Goal: Task Accomplishment & Management: Complete application form

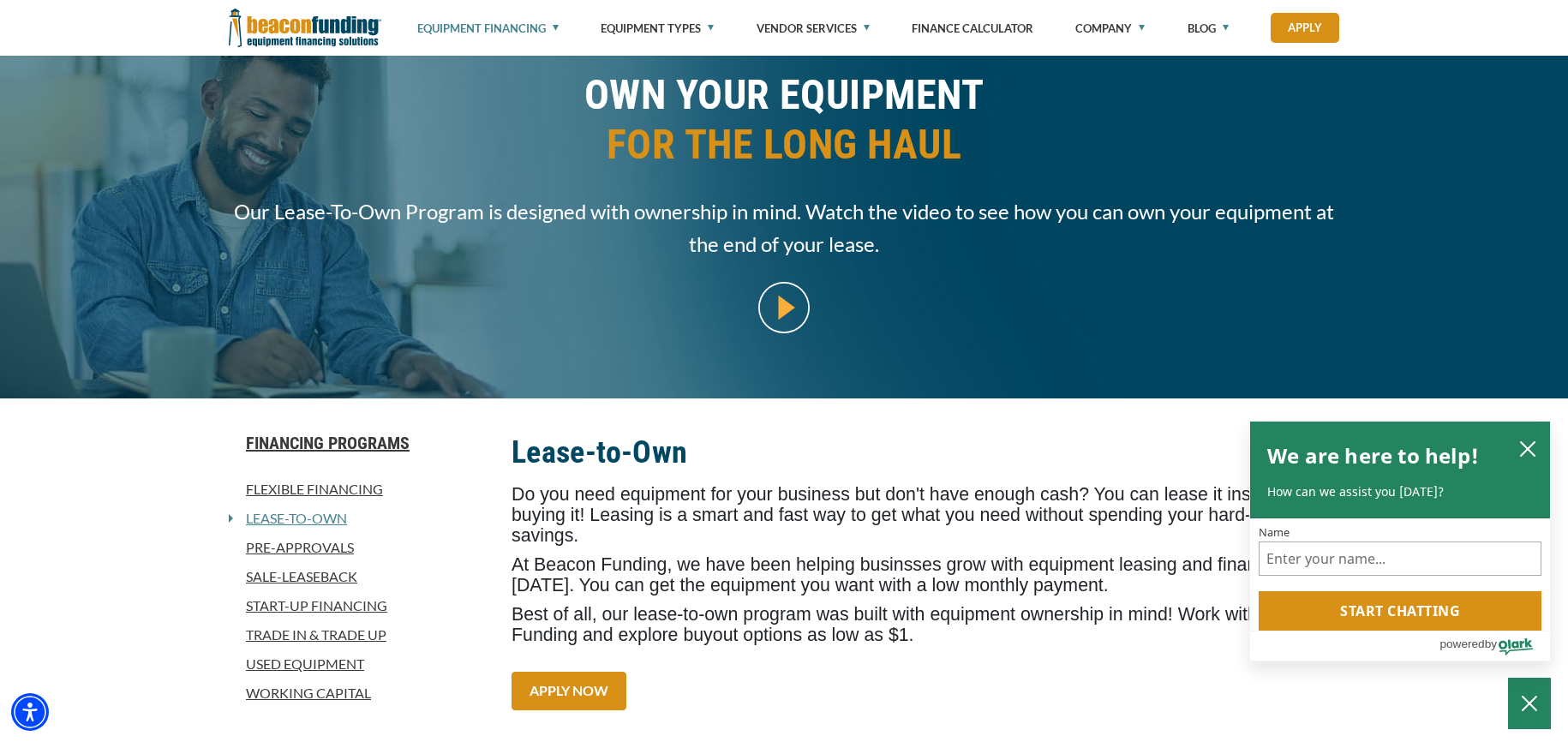
scroll to position [109, 0]
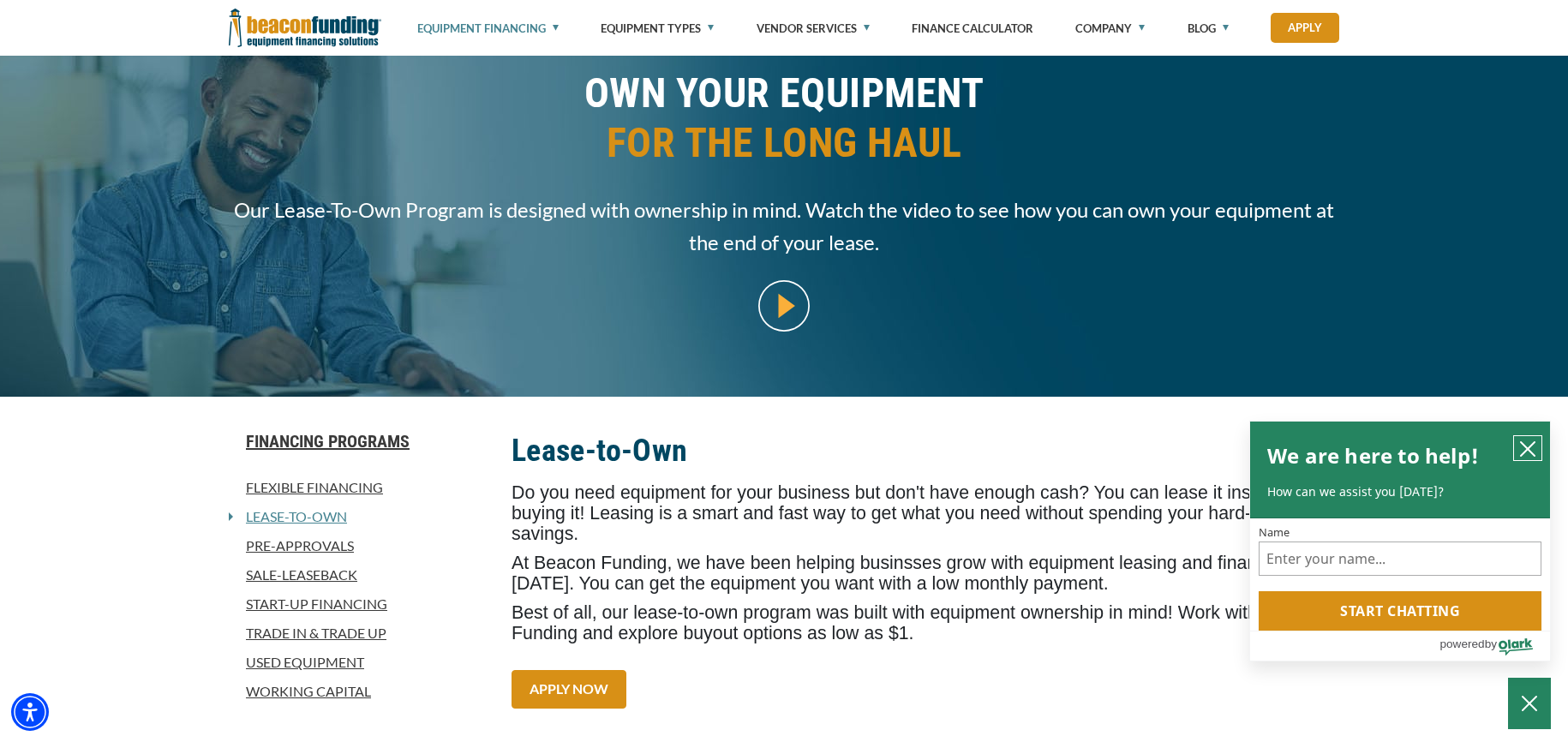
click at [1530, 449] on icon "close chatbox" at bounding box center [1528, 449] width 18 height 18
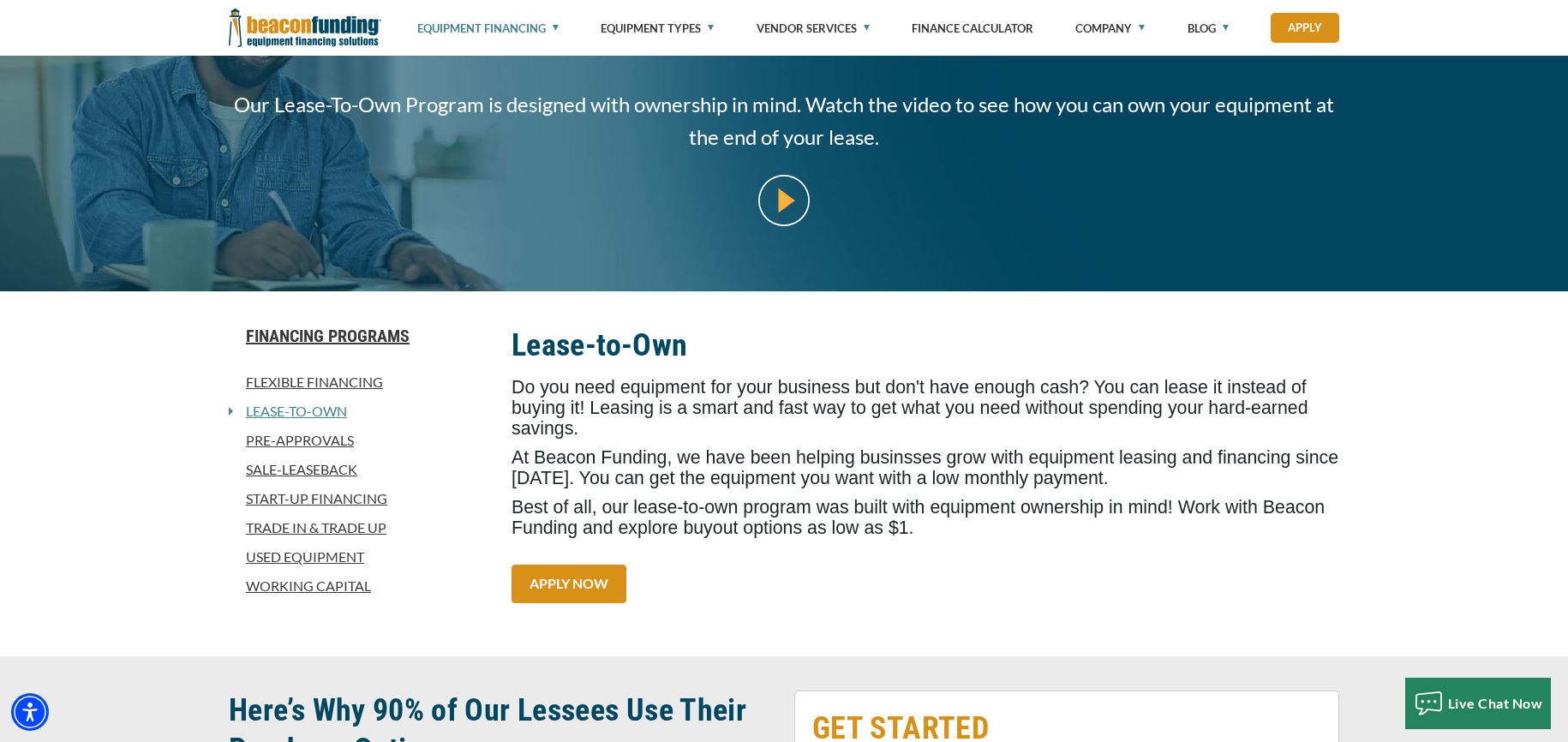
scroll to position [223, 0]
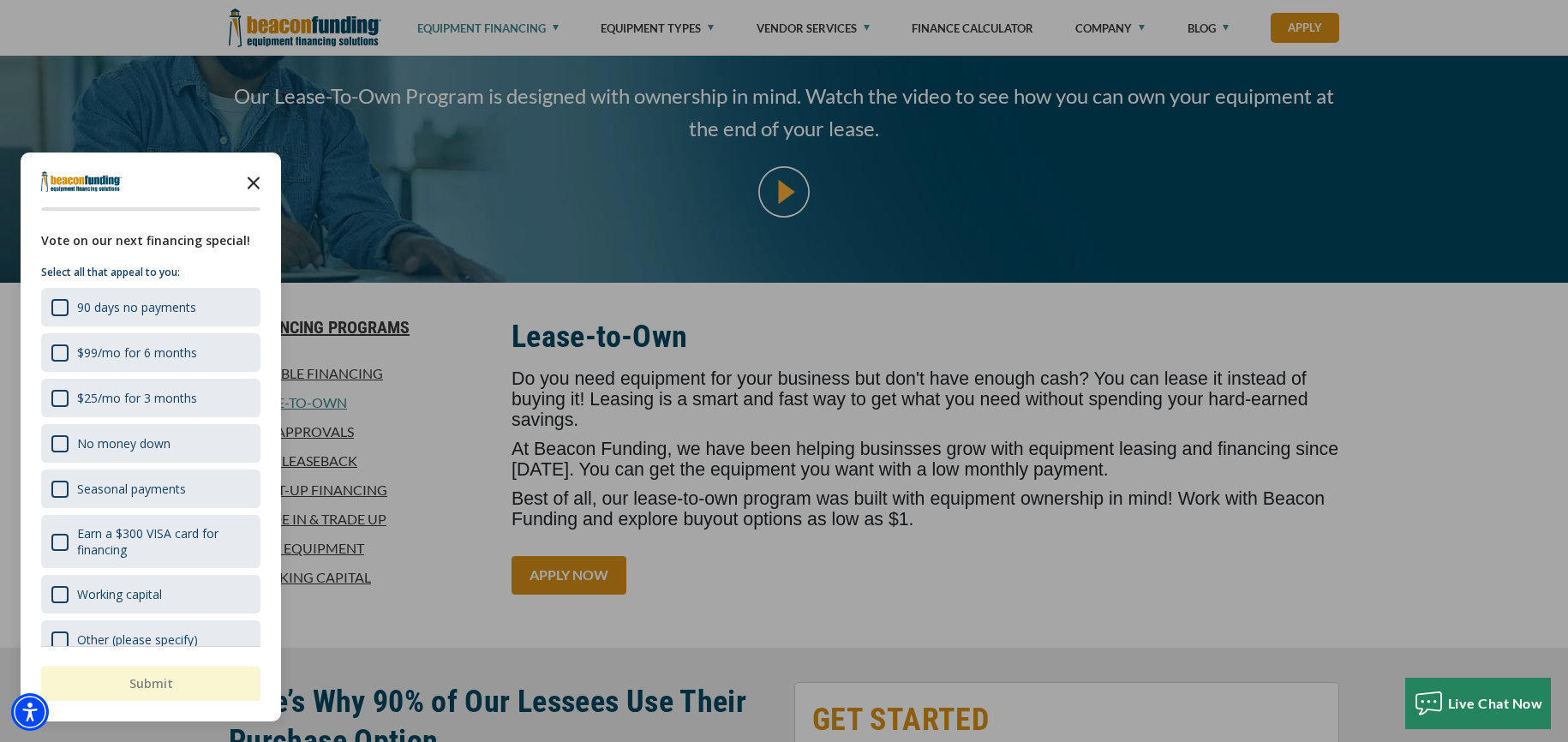
click at [253, 177] on icon "Close the survey" at bounding box center [253, 181] width 34 height 34
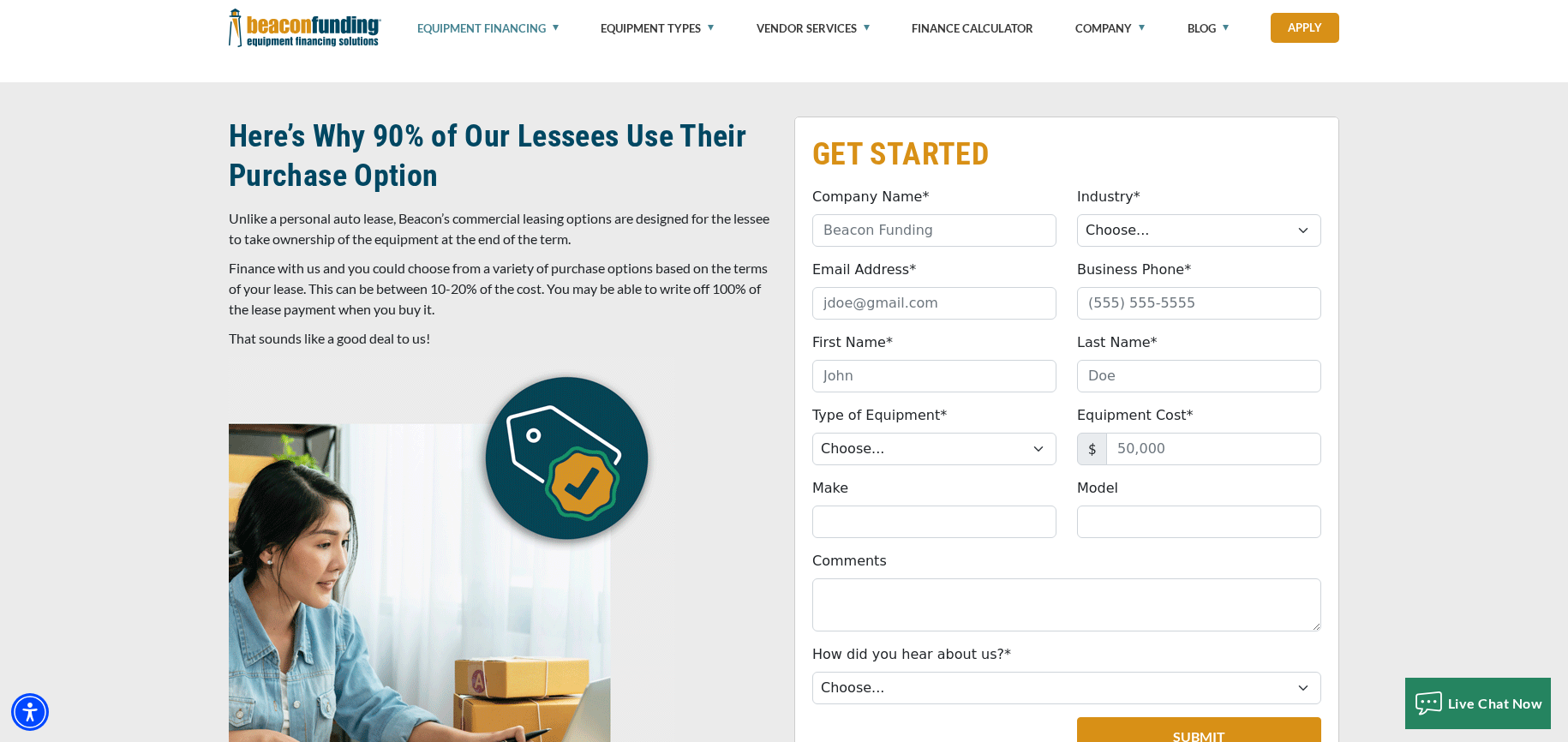
scroll to position [787, 0]
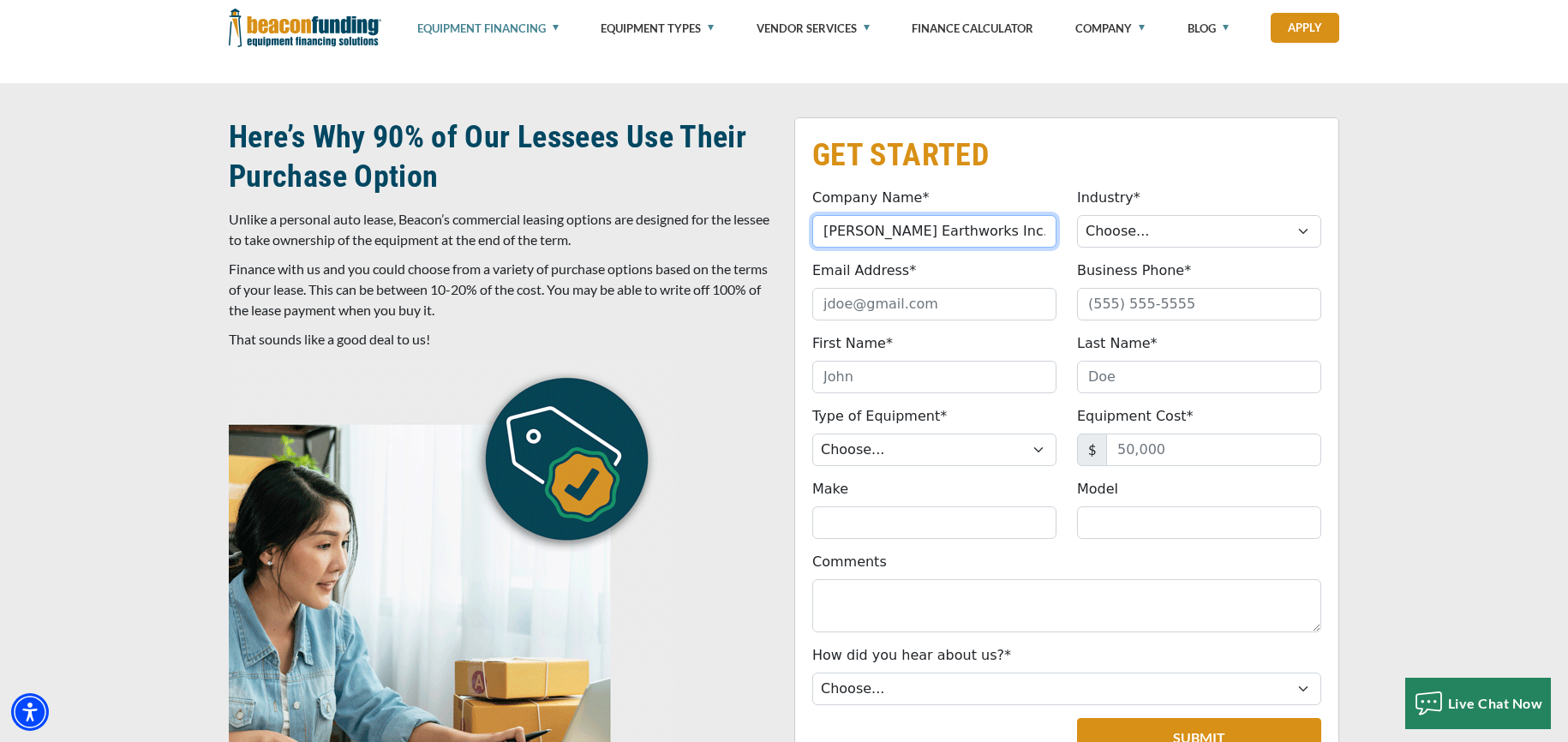
type input "[PERSON_NAME] Earthworks Inc."
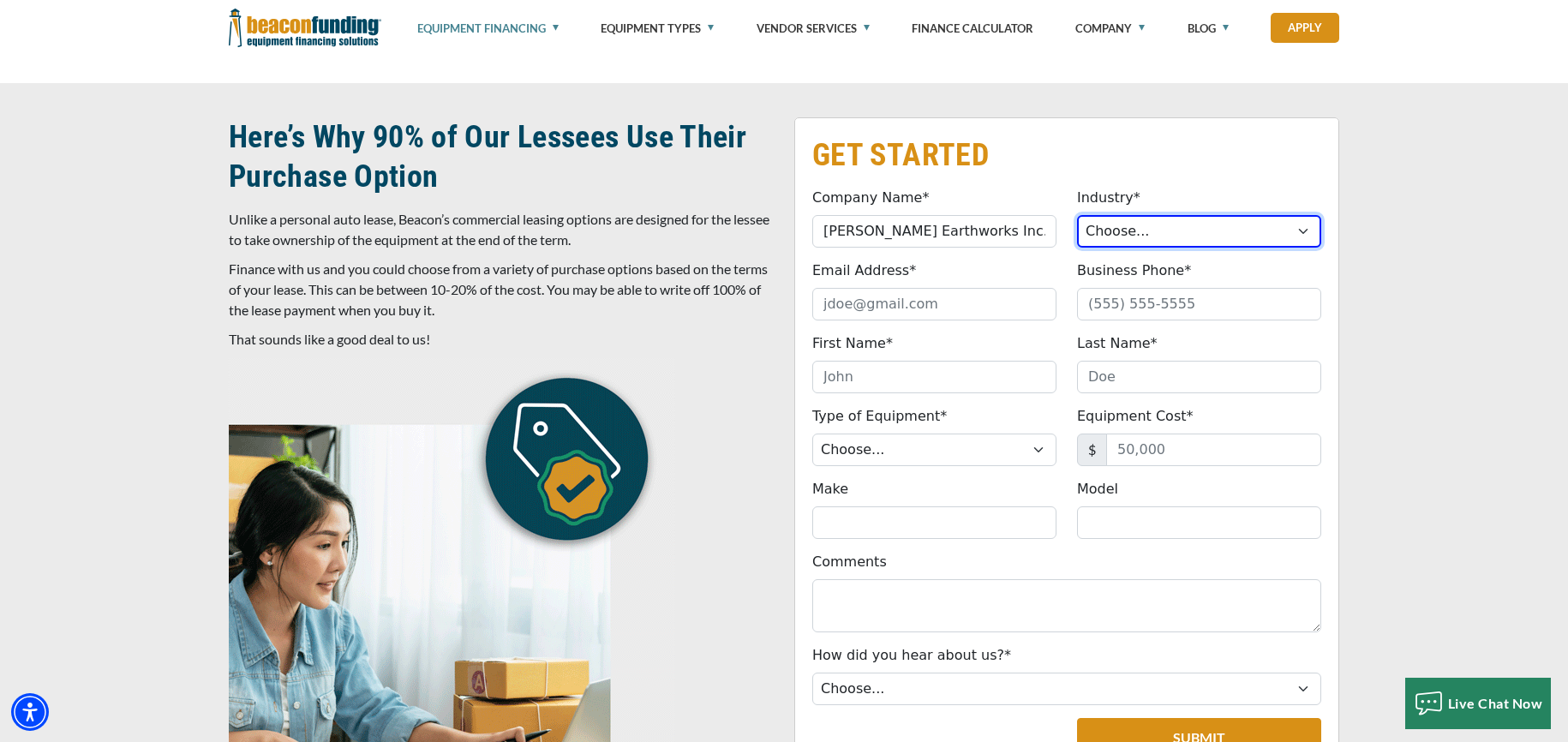
select select "5"
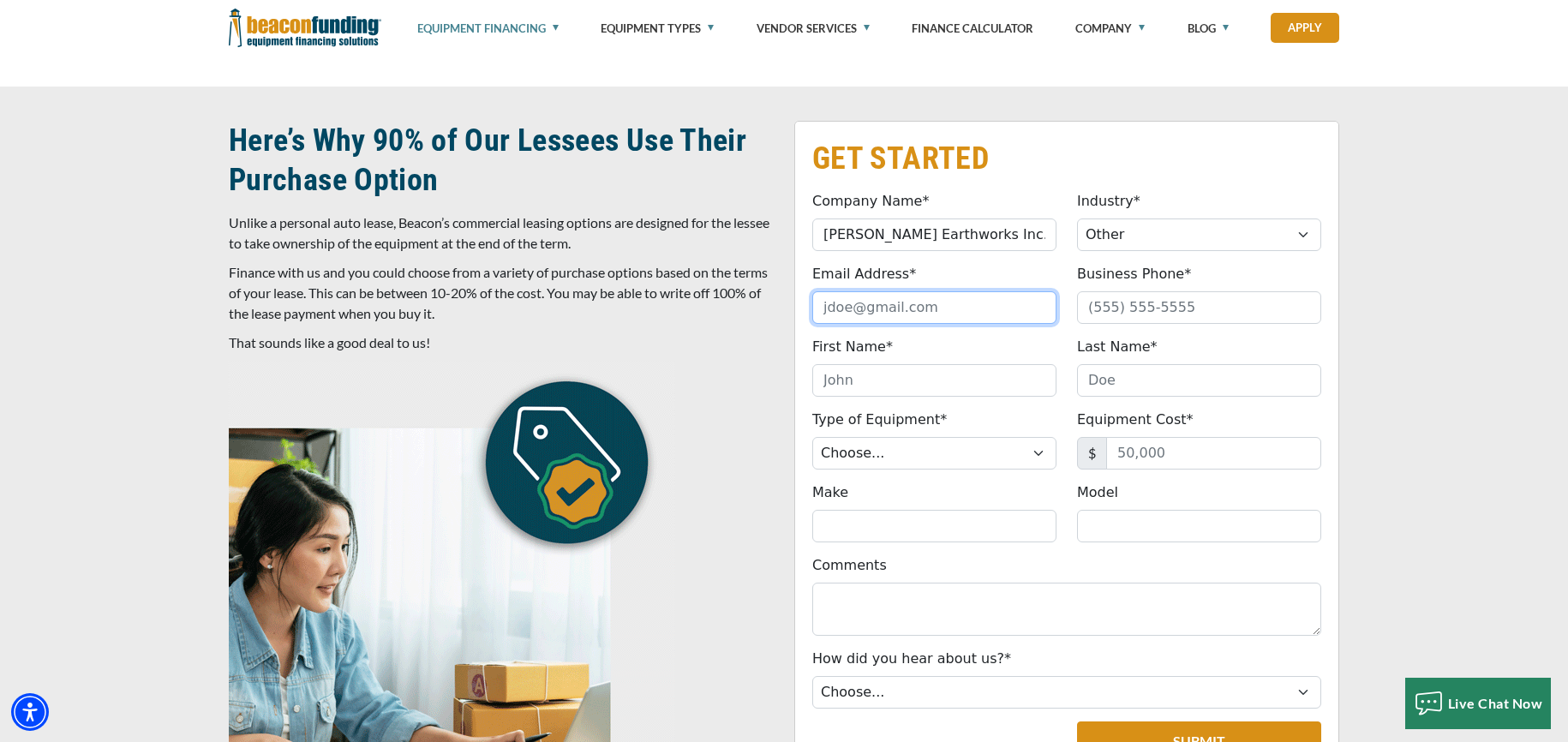
scroll to position [783, 0]
type input "[PERSON_NAME][EMAIL_ADDRESS][DOMAIN_NAME]"
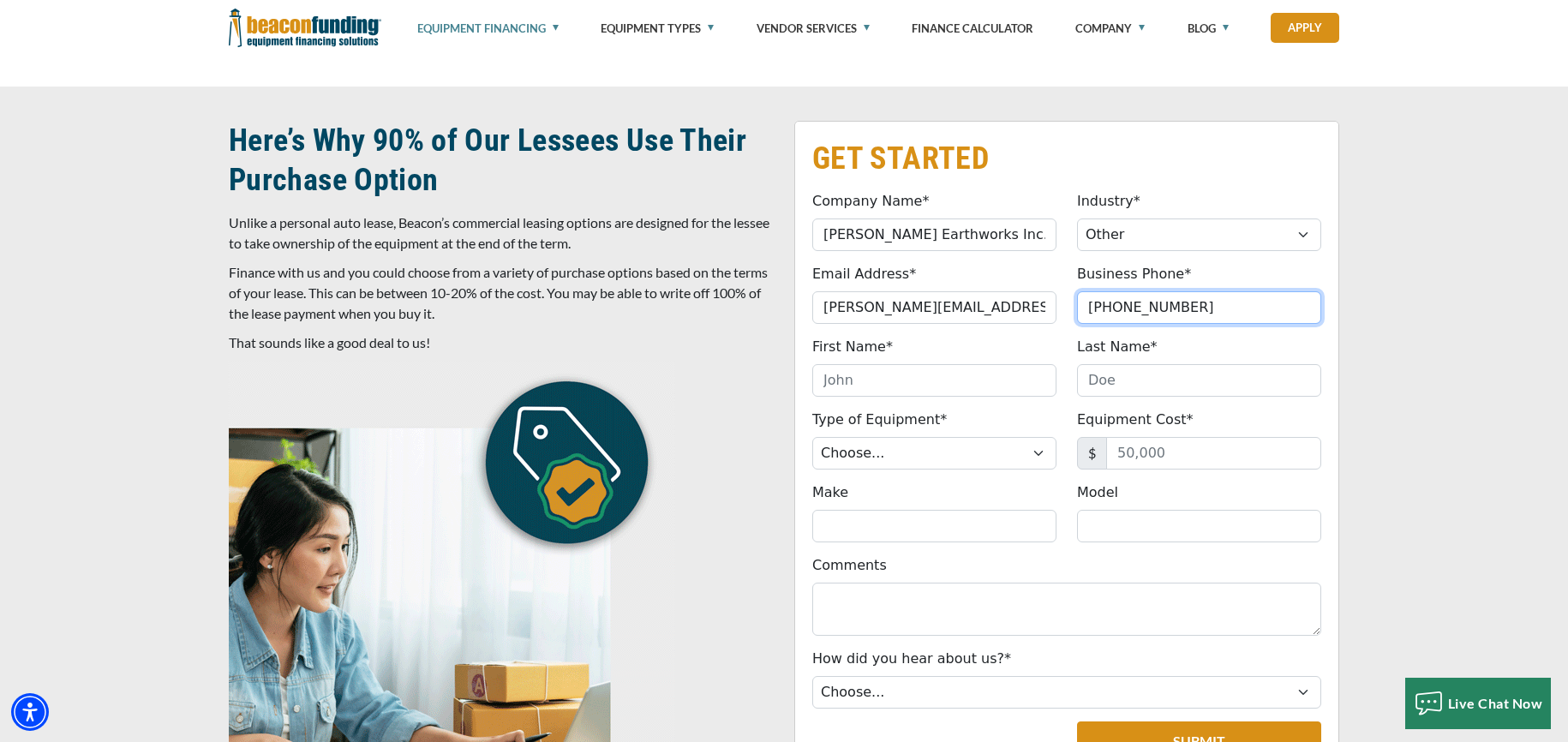
type input "[PHONE_NUMBER]"
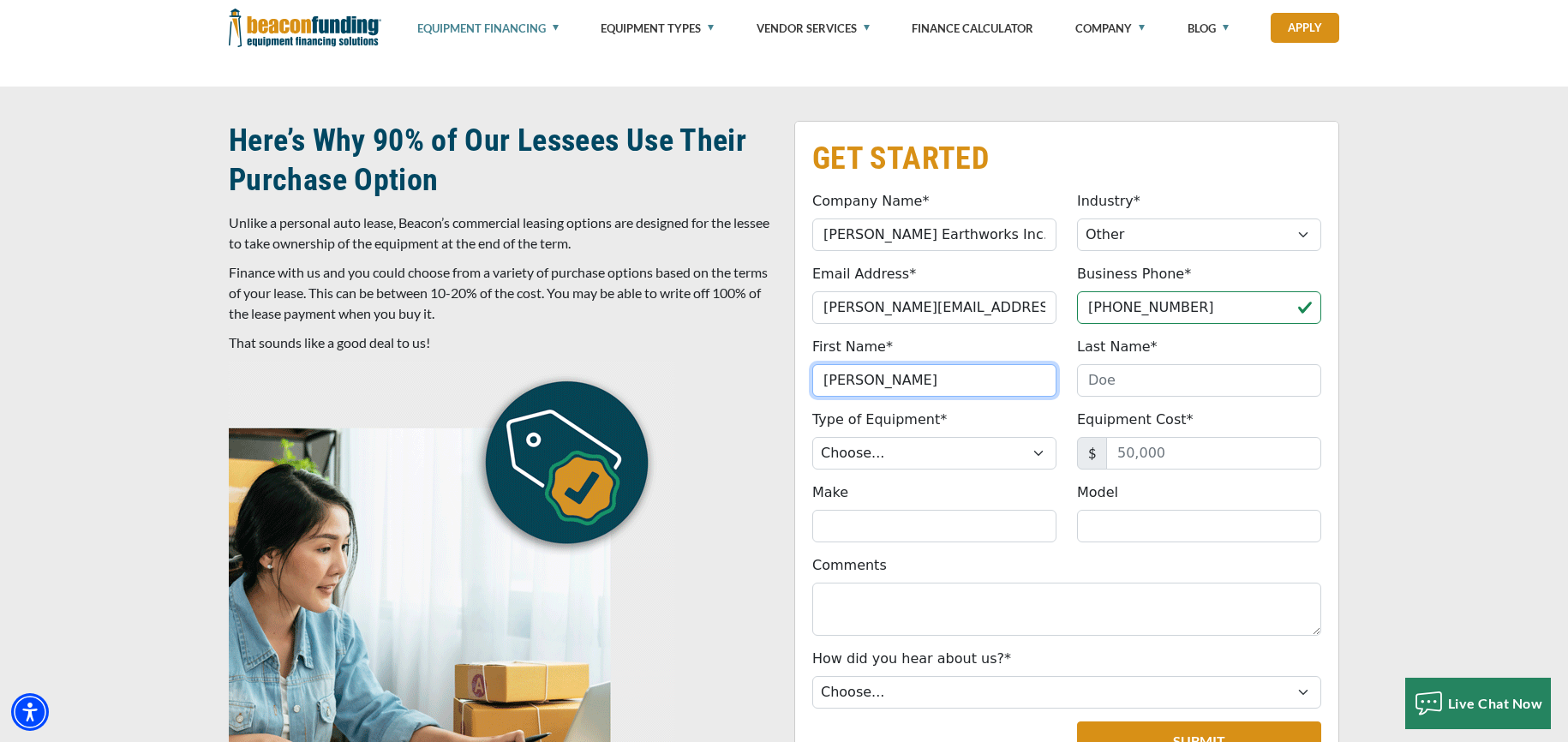
type input "[PERSON_NAME]"
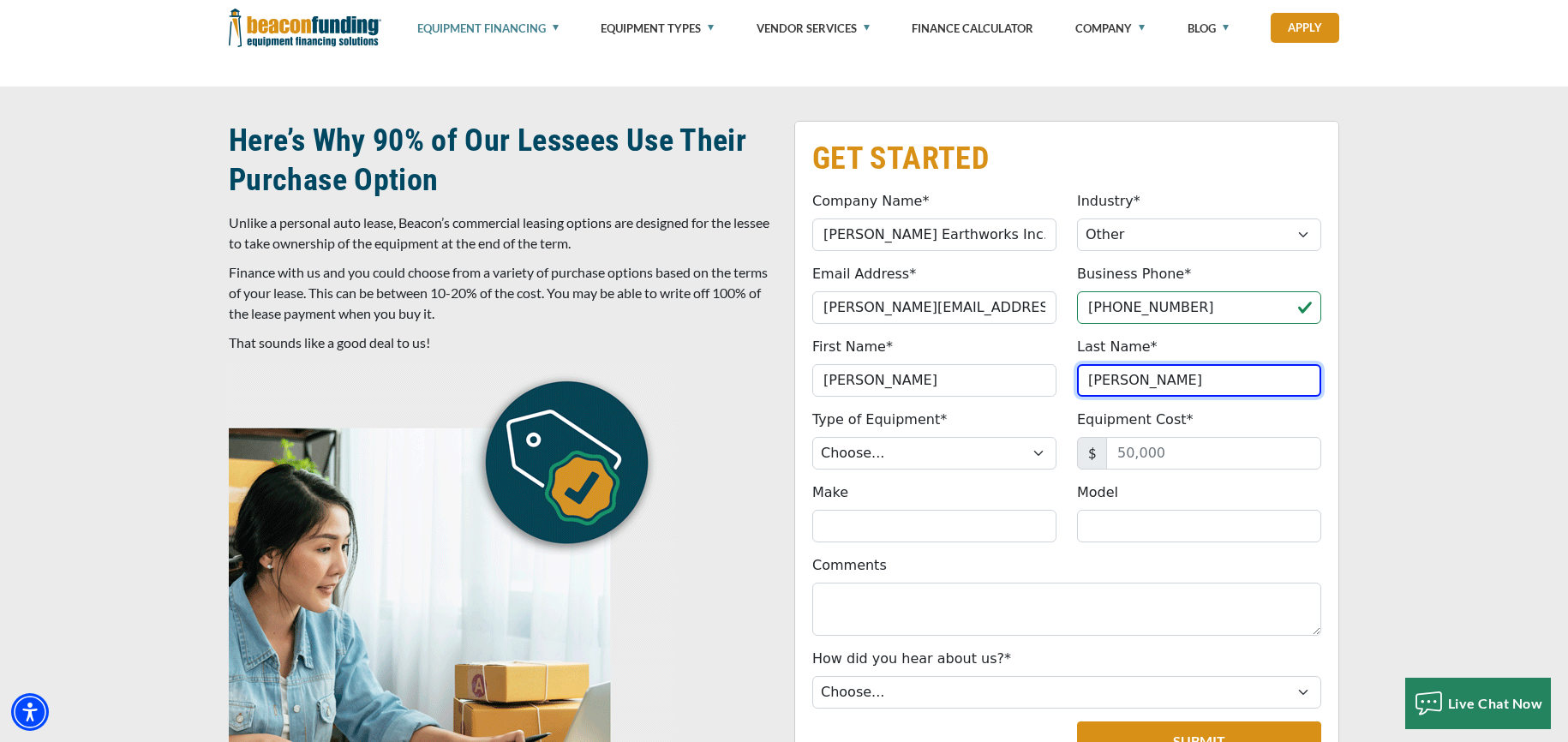
type input "[PERSON_NAME]"
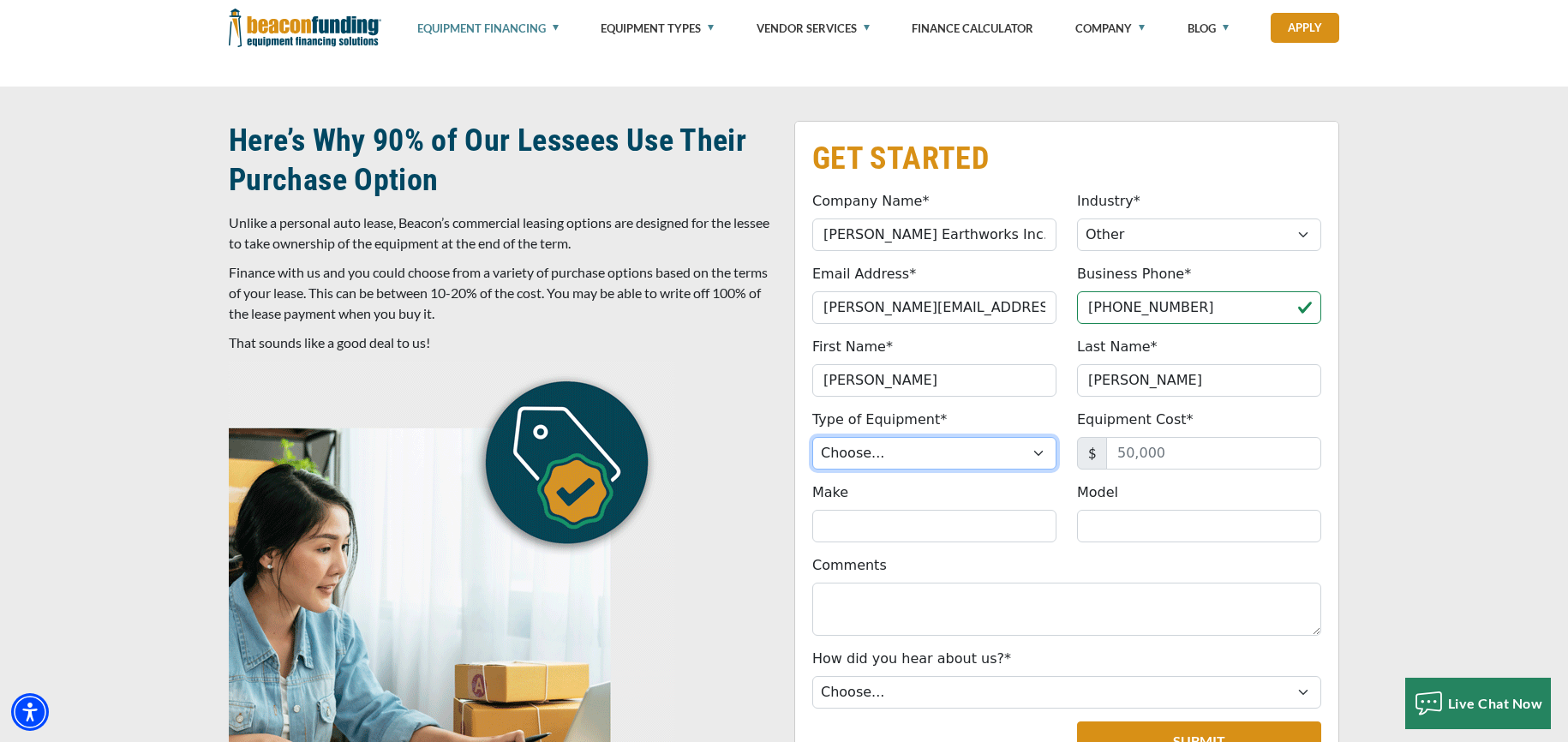
select select "13"
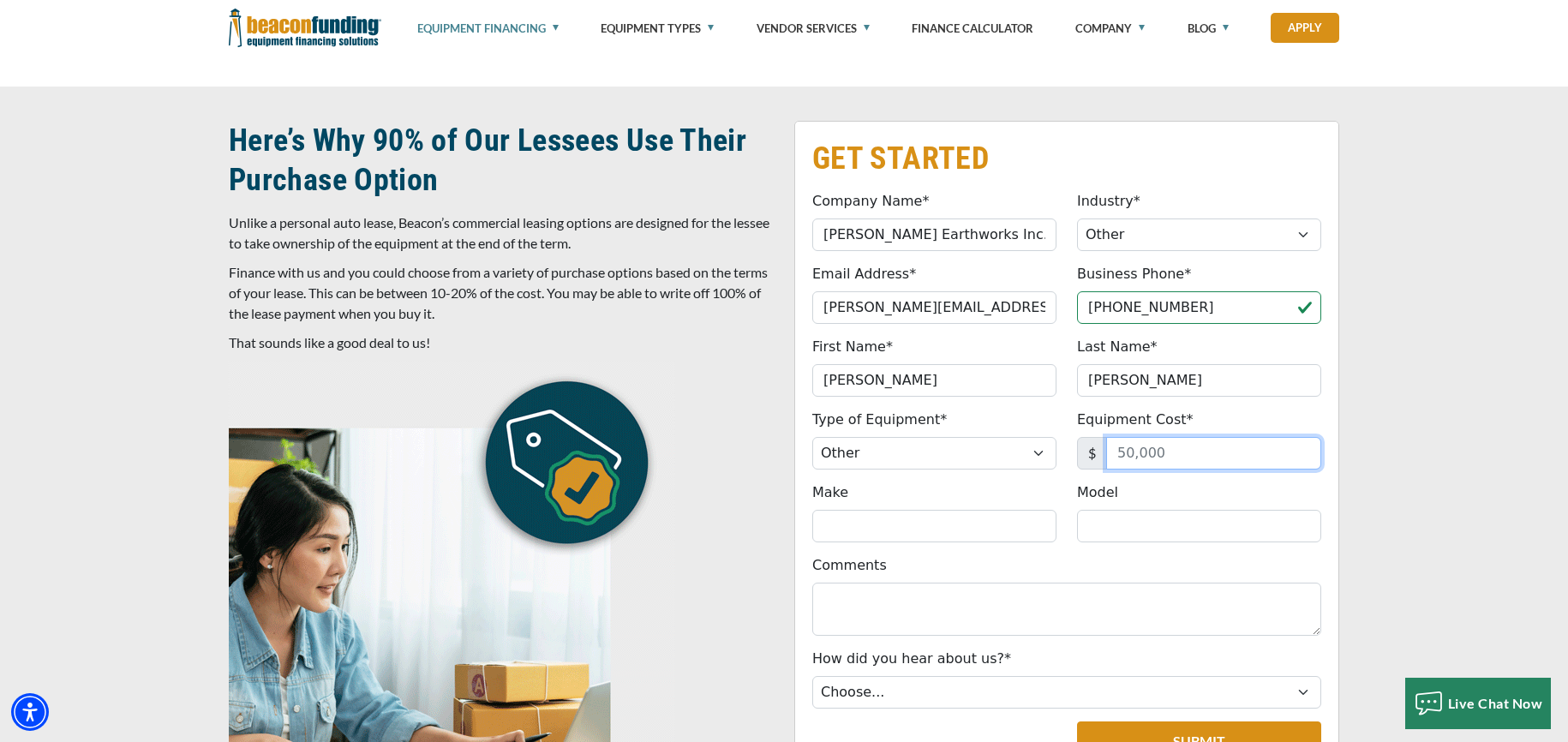
click at [1163, 462] on input "Equipment Cost*" at bounding box center [1214, 453] width 215 height 32
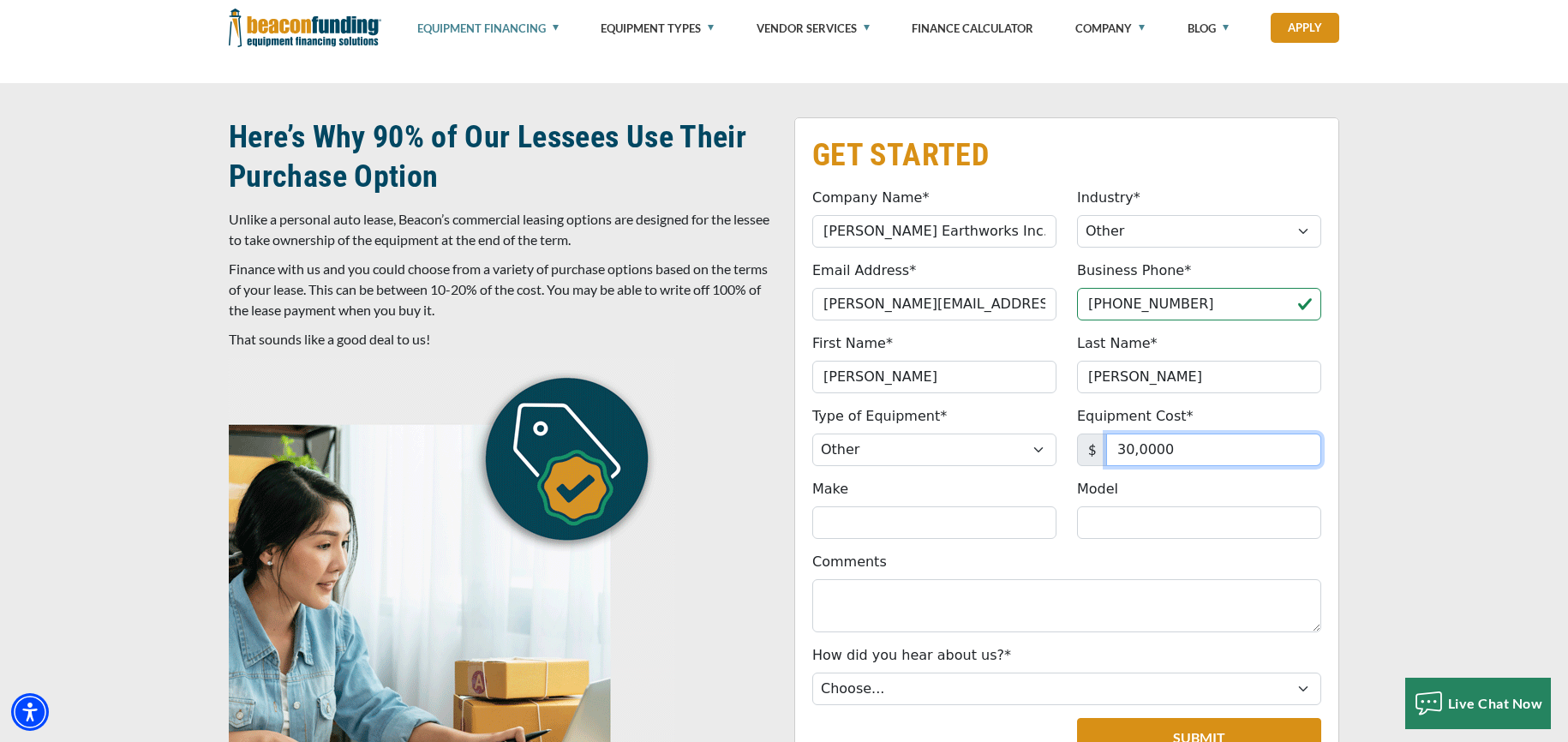
type input "300,000"
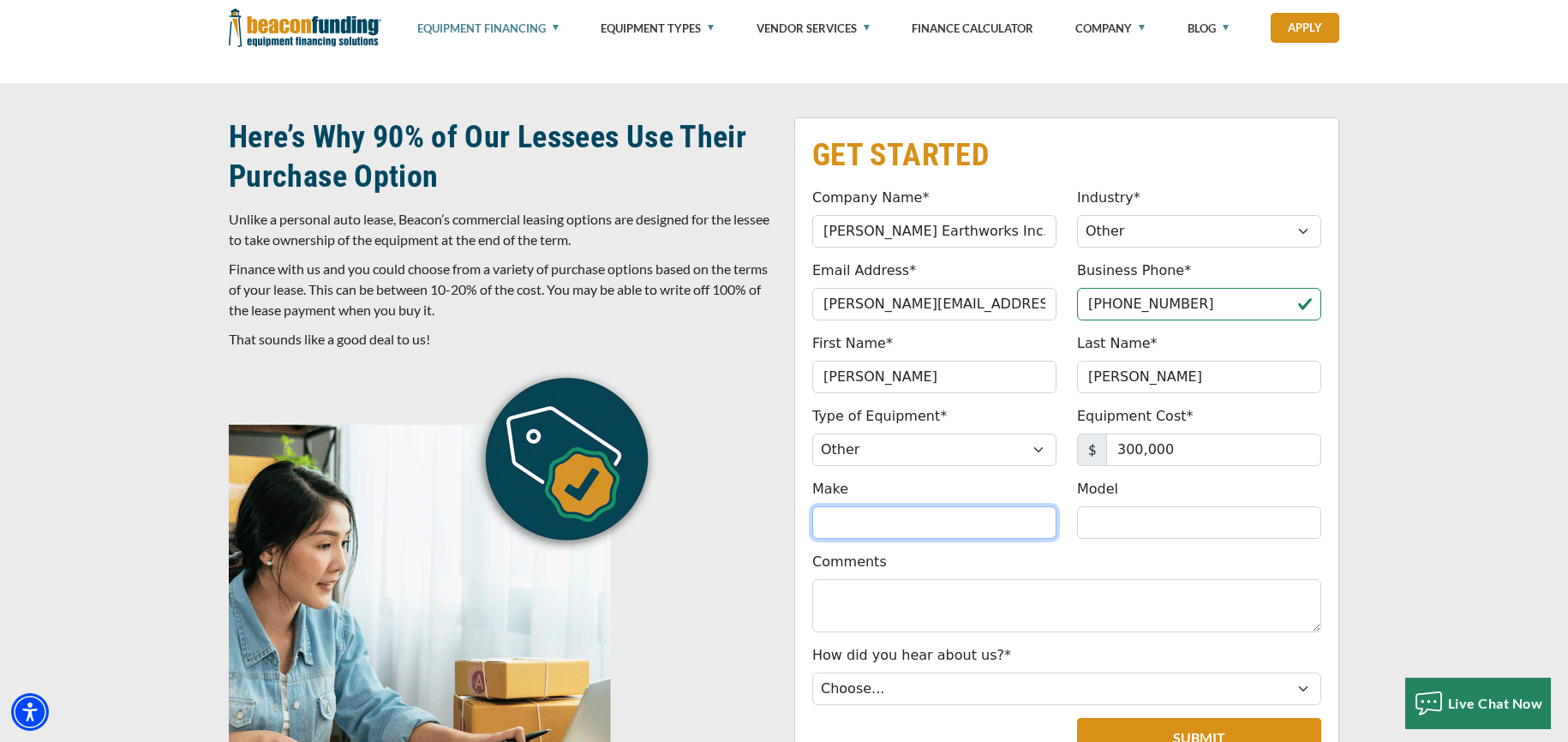
click at [964, 529] on input "Make" at bounding box center [934, 522] width 245 height 32
type input "Prinoth"
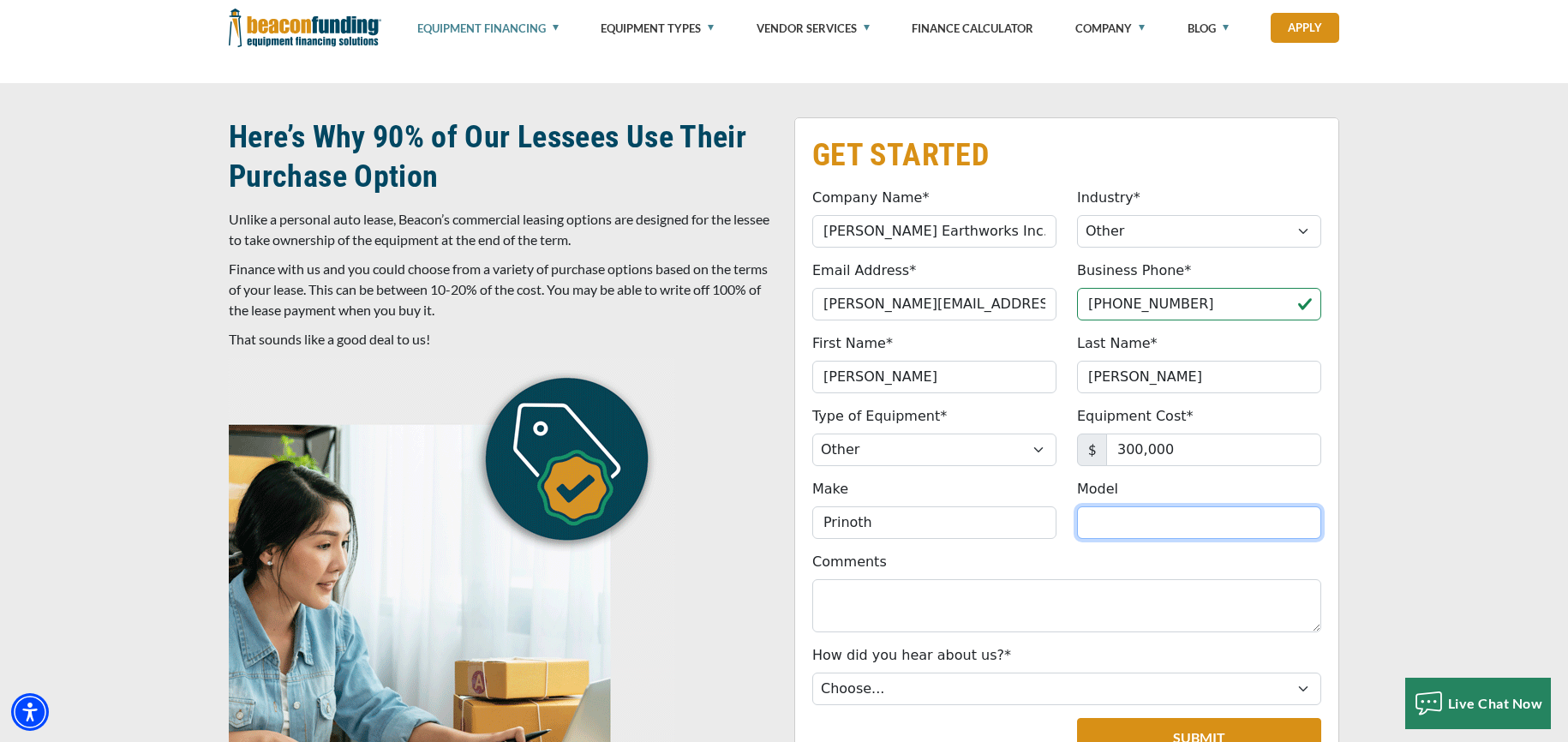
click at [1123, 528] on input "Model" at bounding box center [1199, 522] width 245 height 32
type input "Raptor 800"
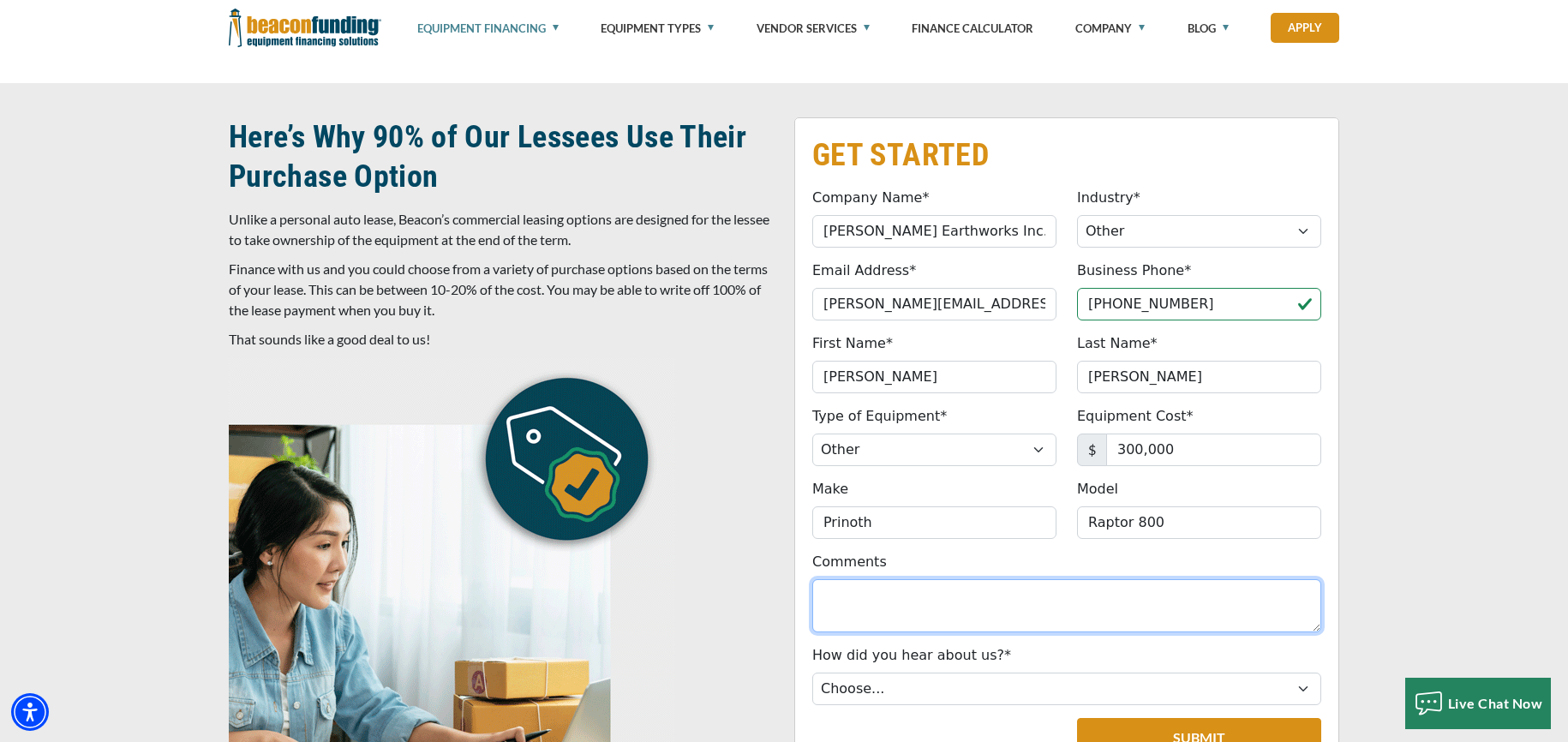
click at [1088, 593] on textarea "Comments" at bounding box center [1066, 605] width 509 height 53
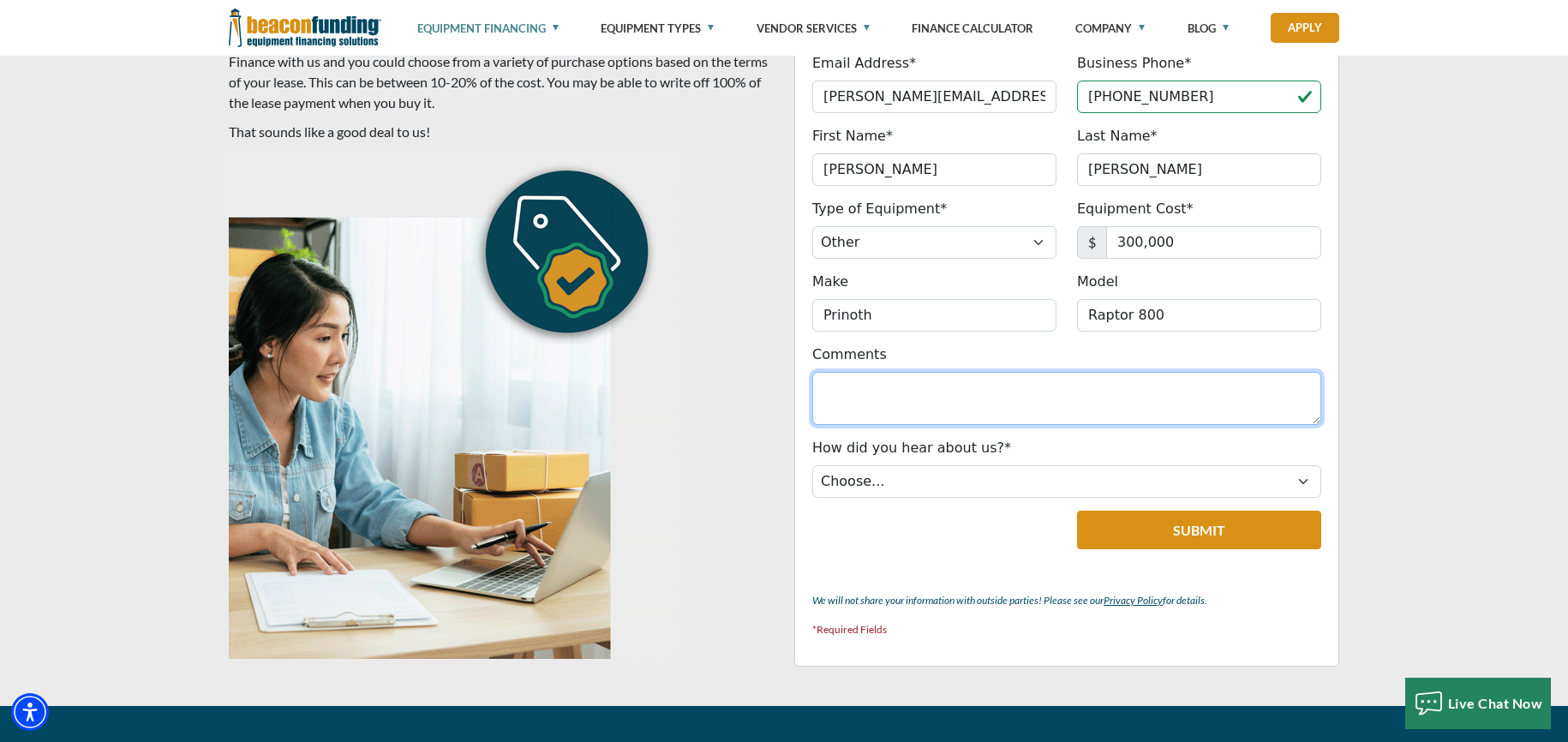
scroll to position [995, 0]
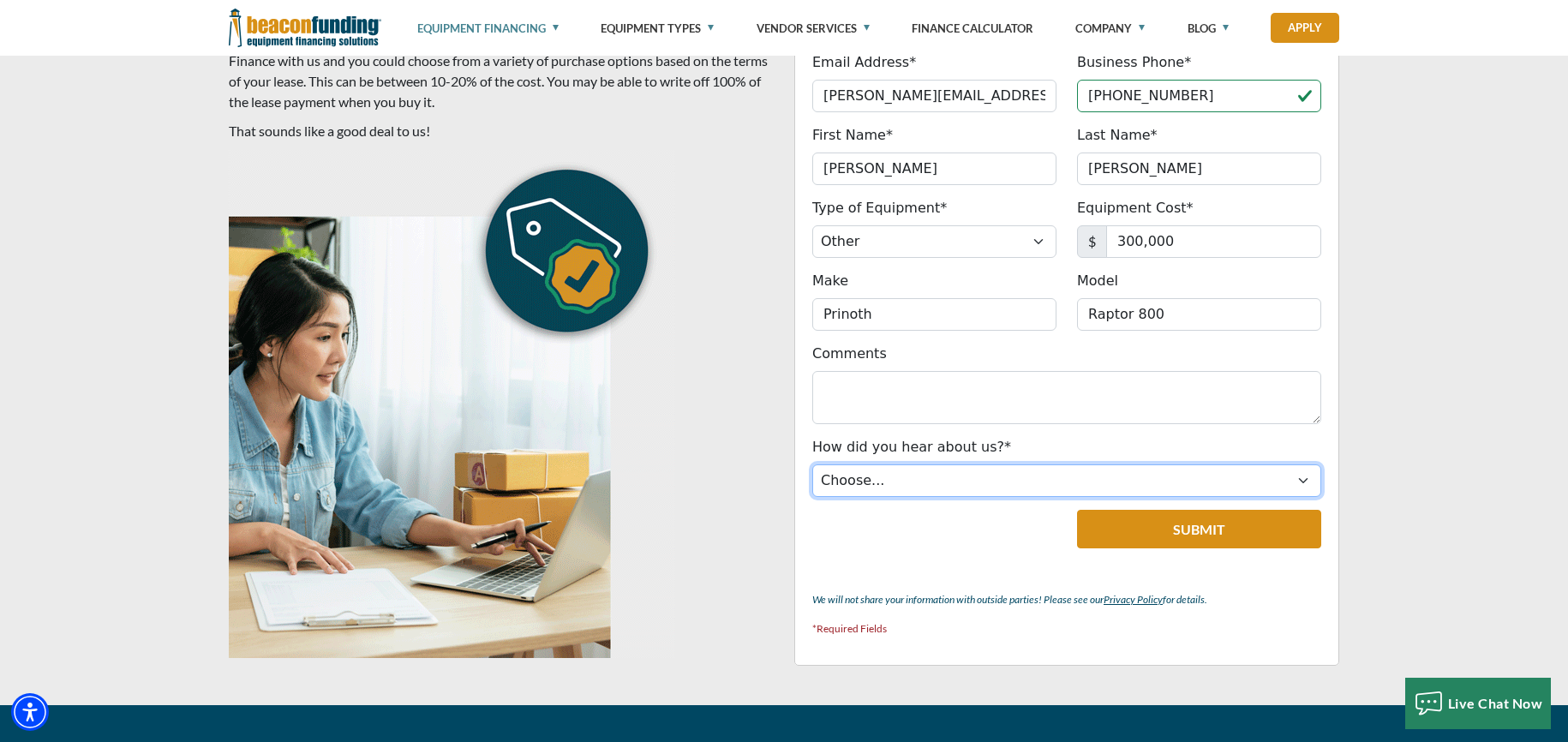
select select "5"
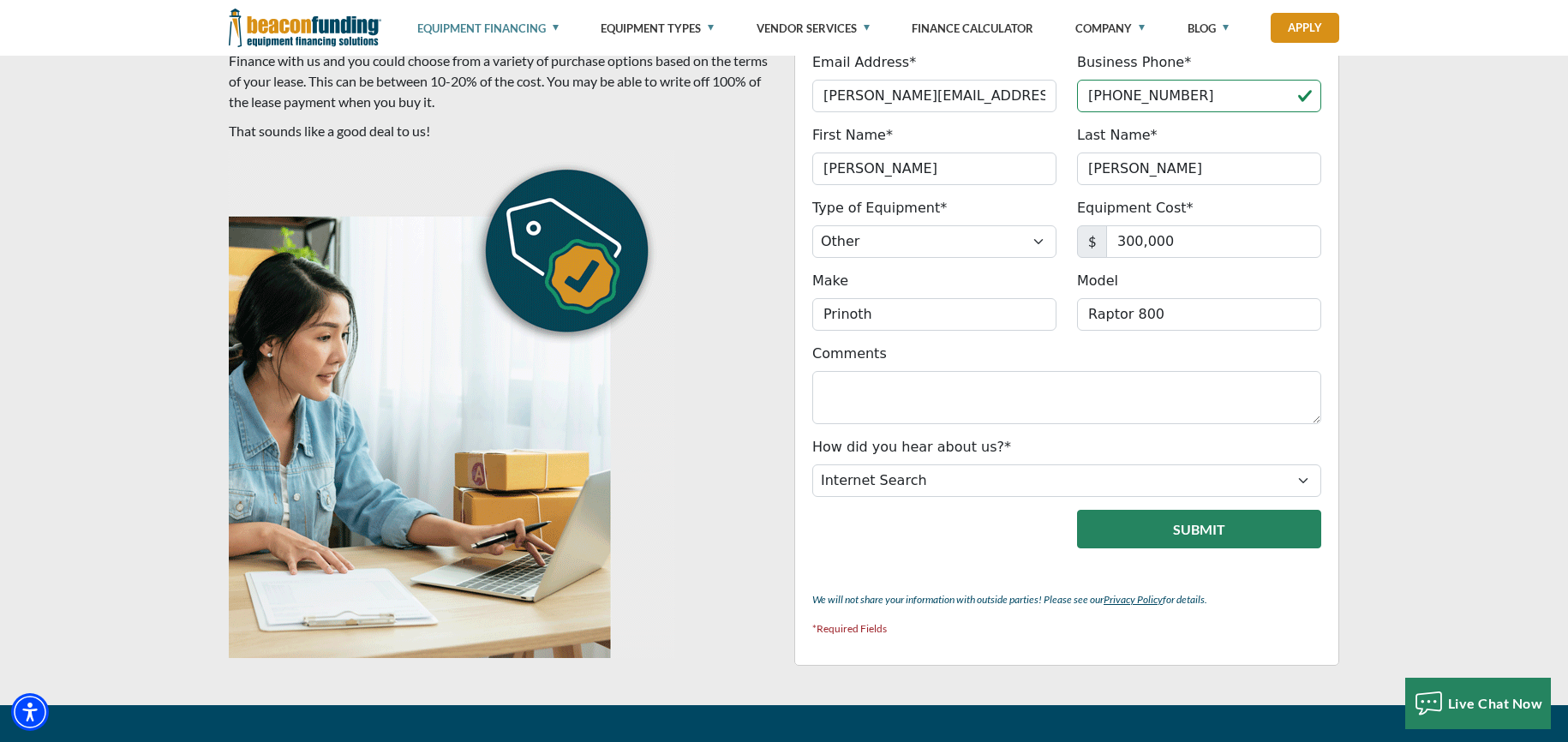
click at [1208, 530] on button "Submit" at bounding box center [1199, 528] width 245 height 38
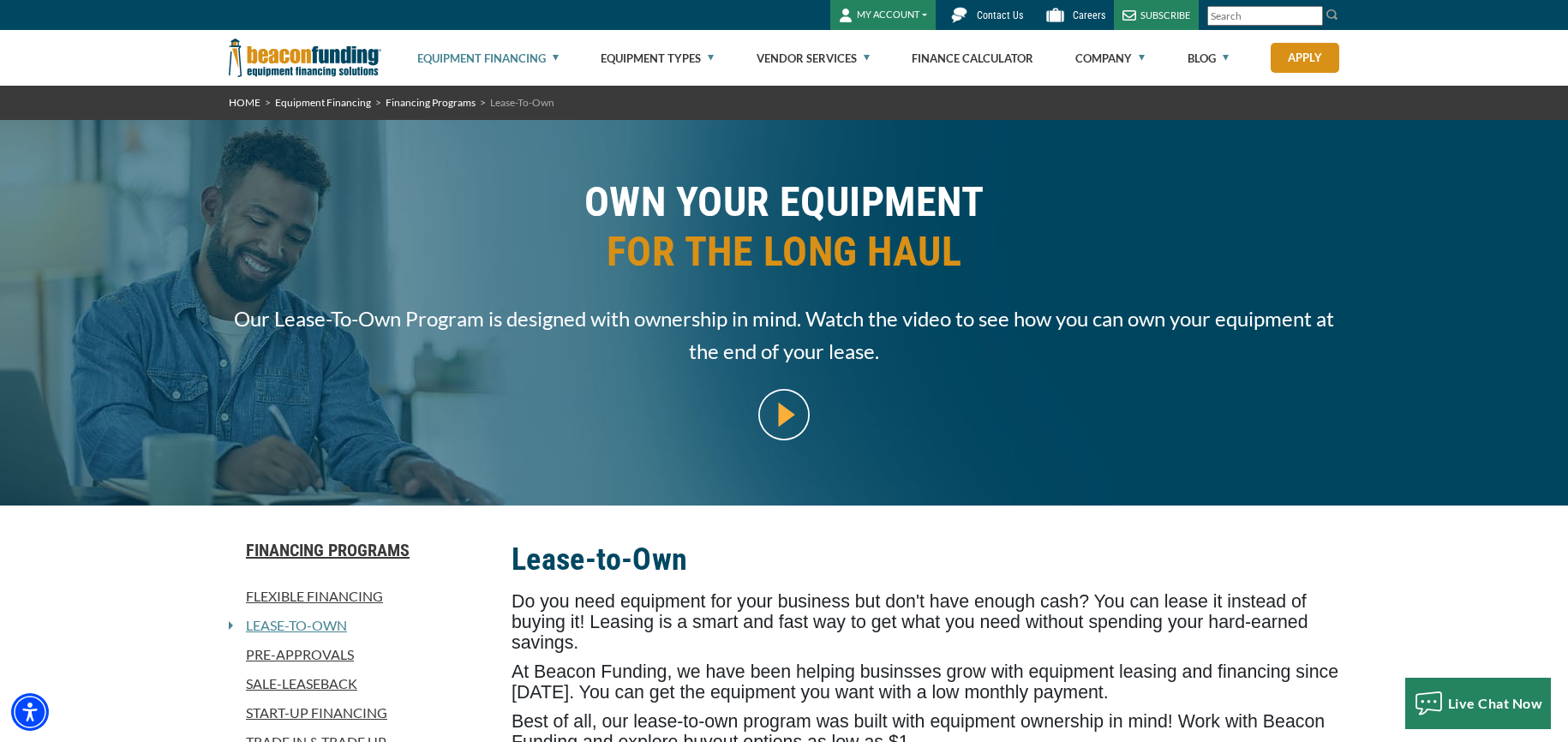
scroll to position [0, 0]
